Goal: Information Seeking & Learning: Learn about a topic

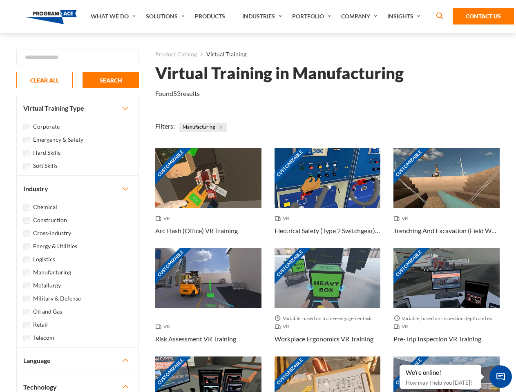
click at [114, 16] on link "What We Do" at bounding box center [114, 16] width 55 height 33
click at [166, 16] on link "Solutions" at bounding box center [166, 16] width 49 height 33
click at [263, 16] on link "Industries" at bounding box center [263, 16] width 50 height 33
click at [361, 16] on link "Company" at bounding box center [360, 16] width 46 height 33
click at [405, 16] on link "Insights" at bounding box center [404, 16] width 43 height 33
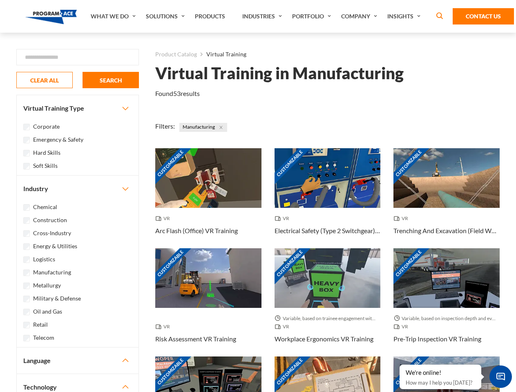
click at [0, 0] on div "Blog White Papers News" at bounding box center [0, 0] width 0 height 0
click at [0, 0] on strong "How Virtual Learning Can Enhance Workforce Productivity: A Guide for L&D Manage…" at bounding box center [0, 0] width 0 height 0
click at [501, 377] on span "Minimize live chat window" at bounding box center [501, 377] width 30 height 30
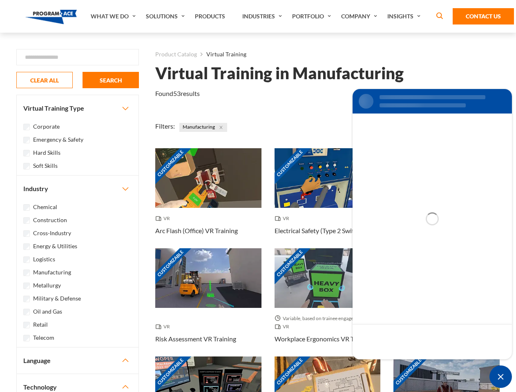
click at [400, 365] on div "Customizable" at bounding box center [447, 387] width 106 height 60
